Goal: Find contact information: Find contact information

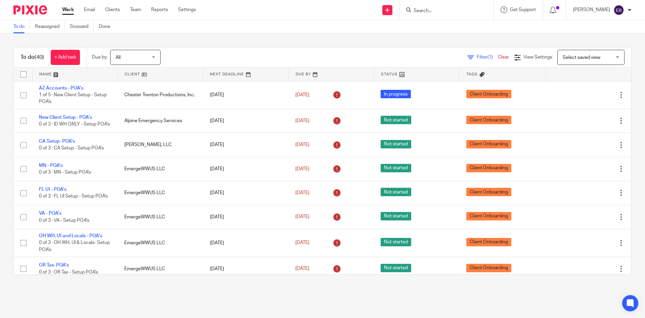
click at [430, 9] on input "Search" at bounding box center [443, 11] width 61 height 6
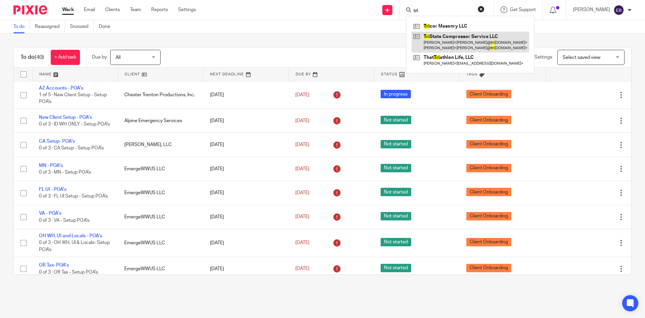
type input "tri"
click at [464, 40] on link at bounding box center [471, 42] width 118 height 21
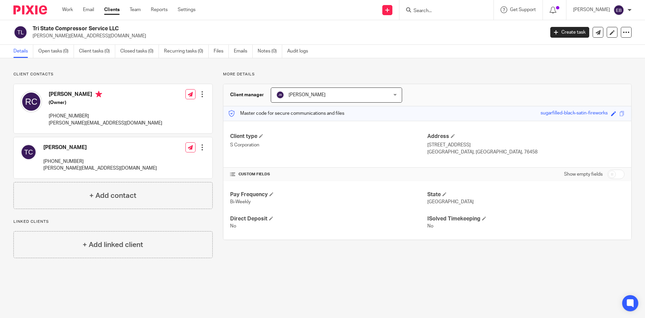
click at [262, 284] on main "Tri State Compressor Service LLC ronnie@tristatecompressorservice.com Create ta…" at bounding box center [322, 159] width 645 height 318
drag, startPoint x: 126, startPoint y: 167, endPoint x: 43, endPoint y: 170, distance: 82.7
click at [43, 170] on div "Tracy Collins 940-507-0550 tracy@tristatecompressorservice.com Edit contact Cre…" at bounding box center [113, 157] width 199 height 41
copy p "tracy@tristatecompressorservice.com"
drag, startPoint x: 75, startPoint y: 160, endPoint x: 44, endPoint y: 160, distance: 31.3
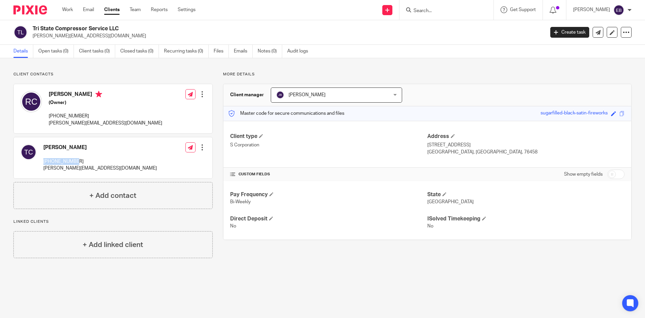
click at [44, 160] on p "940-507-0550" at bounding box center [100, 161] width 114 height 7
copy p "940-507-0550"
drag, startPoint x: 127, startPoint y: 167, endPoint x: 48, endPoint y: 168, distance: 79.7
click at [41, 168] on div "Tracy Collins 940-507-0550 tracy@tristatecompressorservice.com Edit contact Cre…" at bounding box center [113, 157] width 199 height 41
copy p "tracy@tristatecompressorservice.com"
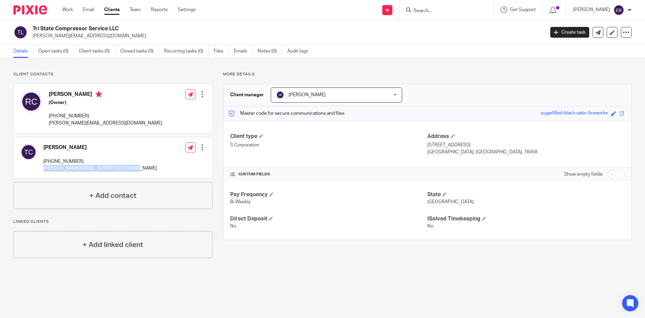
click at [252, 1] on div "Send new email Create task Add client Request signature Get Support Contact via…" at bounding box center [426, 10] width 440 height 20
